Goal: Information Seeking & Learning: Learn about a topic

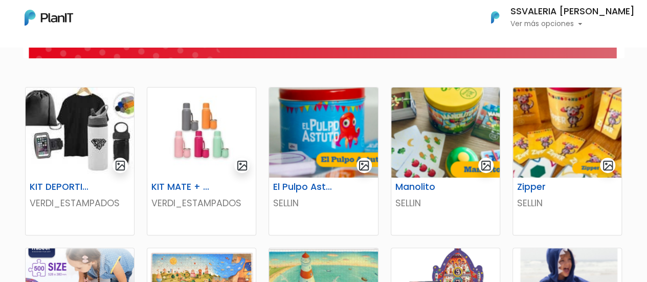
scroll to position [205, 0]
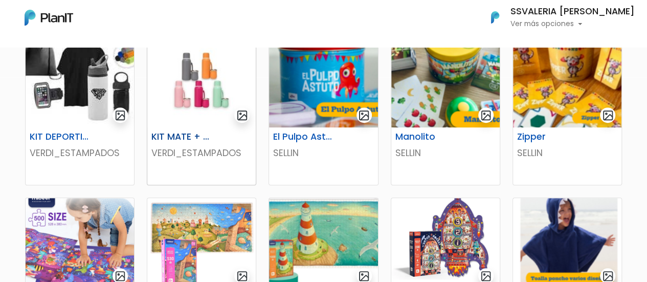
click at [200, 156] on p "VERDI_ESTAMPADOS" at bounding box center [201, 152] width 100 height 13
click at [83, 95] on img at bounding box center [80, 82] width 108 height 90
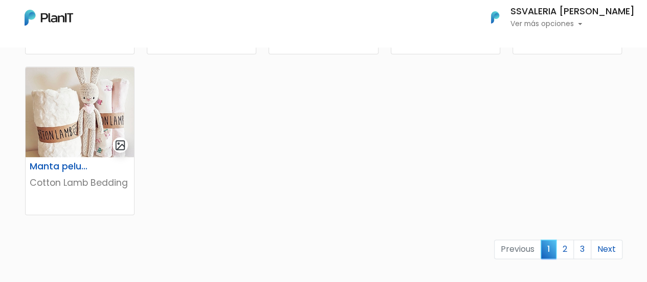
scroll to position [665, 0]
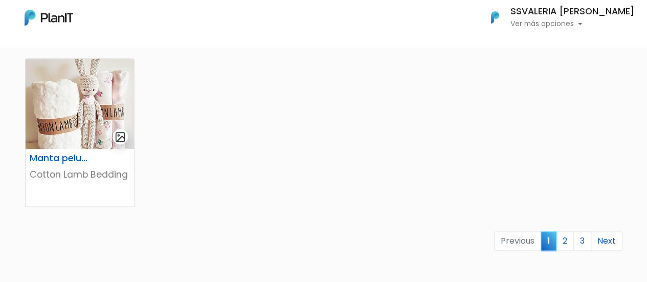
click at [606, 238] on link "Next" at bounding box center [607, 240] width 32 height 19
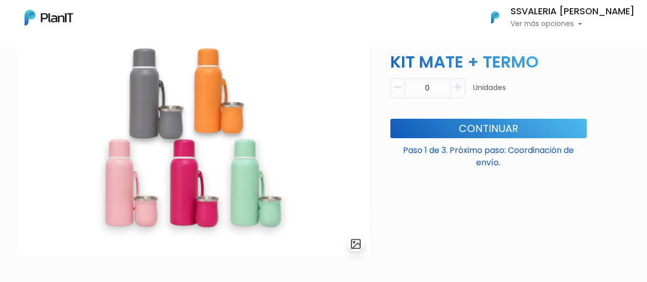
scroll to position [51, 0]
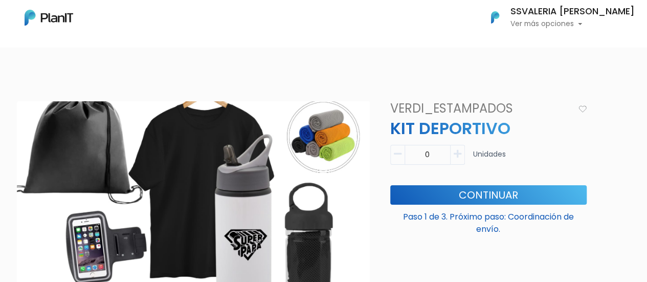
scroll to position [51, 0]
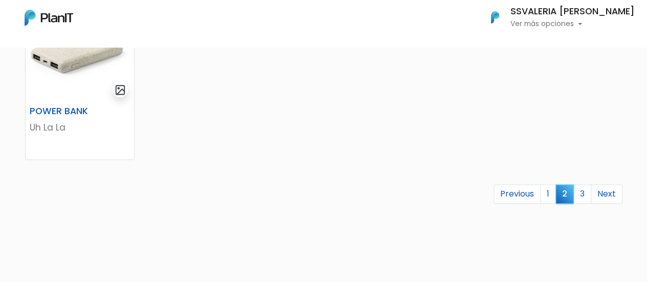
scroll to position [768, 0]
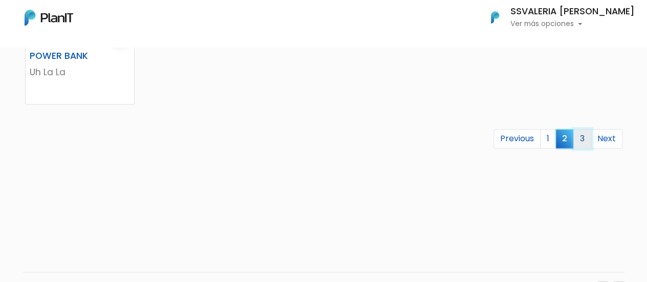
click at [587, 140] on link "3" at bounding box center [583, 138] width 18 height 19
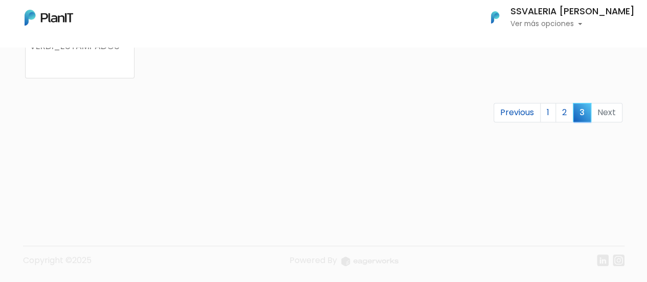
scroll to position [370, 0]
